Goal: Obtain resource: Obtain resource

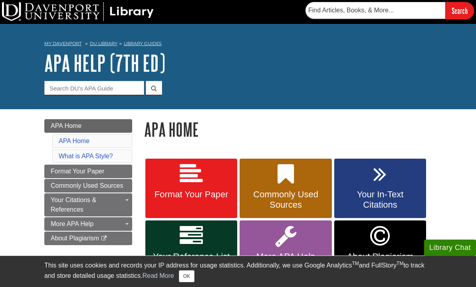
click at [179, 194] on span "Format Your Paper" at bounding box center [191, 195] width 80 height 10
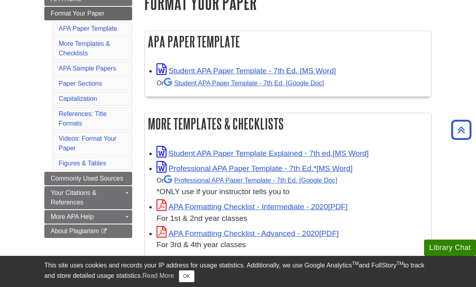
scroll to position [128, 0]
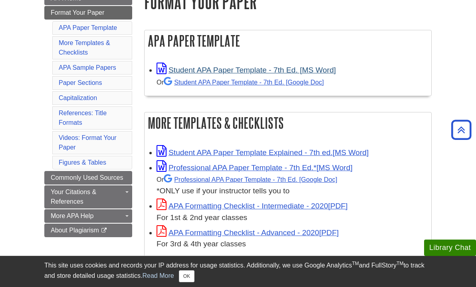
click at [231, 69] on link "Student APA Paper Template - 7th Ed. [MS Word]" at bounding box center [245, 70] width 179 height 8
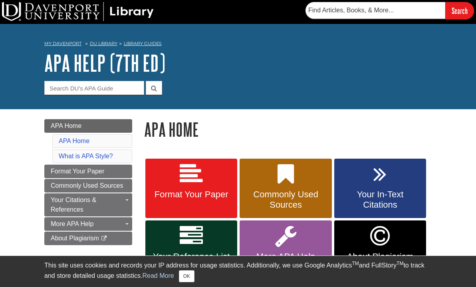
click at [175, 180] on link "Format Your Paper" at bounding box center [191, 189] width 92 height 60
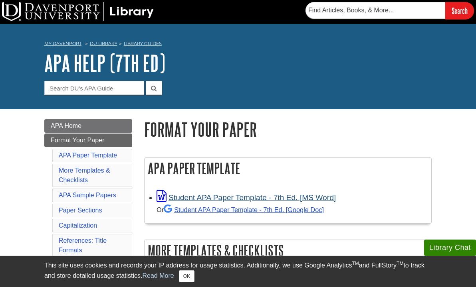
click at [220, 201] on link "Student APA Paper Template - 7th Ed. [MS Word]" at bounding box center [245, 198] width 179 height 8
